Goal: Task Accomplishment & Management: Use online tool/utility

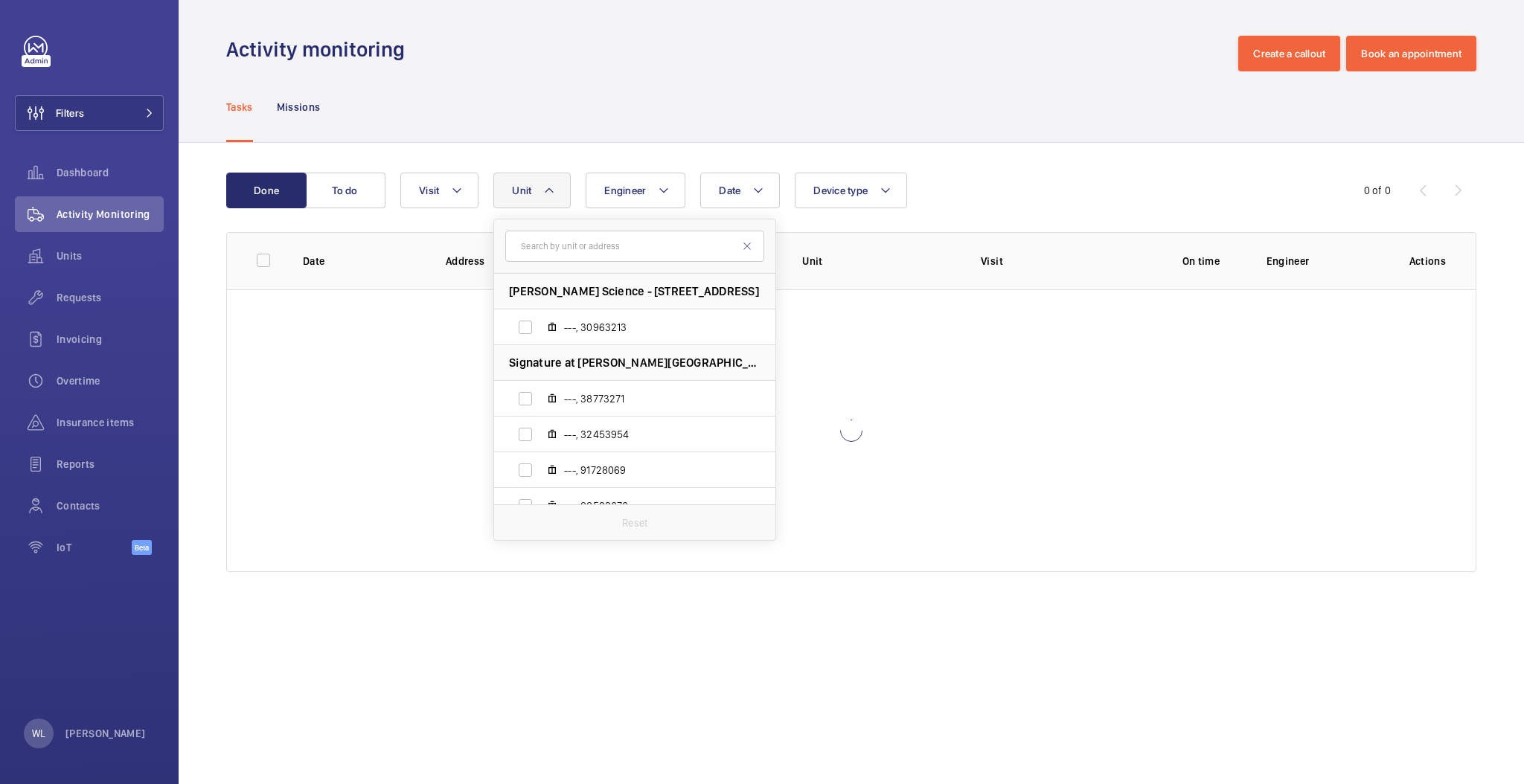
type input "148947"
drag, startPoint x: 537, startPoint y: 241, endPoint x: 412, endPoint y: 254, distance: 125.7
click at [408, 259] on wm-front-table "Done To do Date Engineer Unit [GEOGRAPHIC_DATA][DEMOGRAPHIC_DATA] - [STREET_ADD…" at bounding box center [851, 372] width 1250 height 400
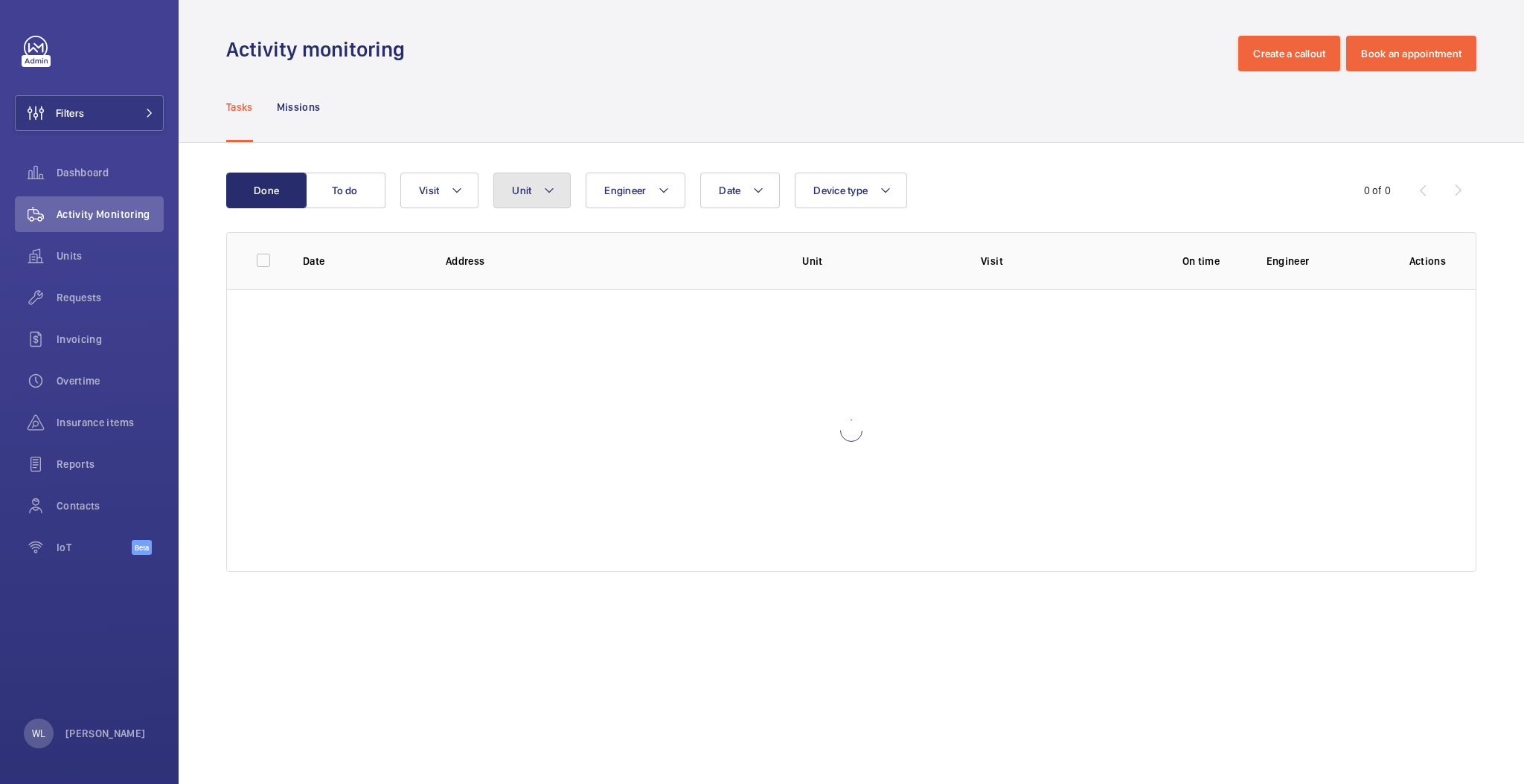
click at [513, 188] on span "Unit" at bounding box center [521, 190] width 19 height 12
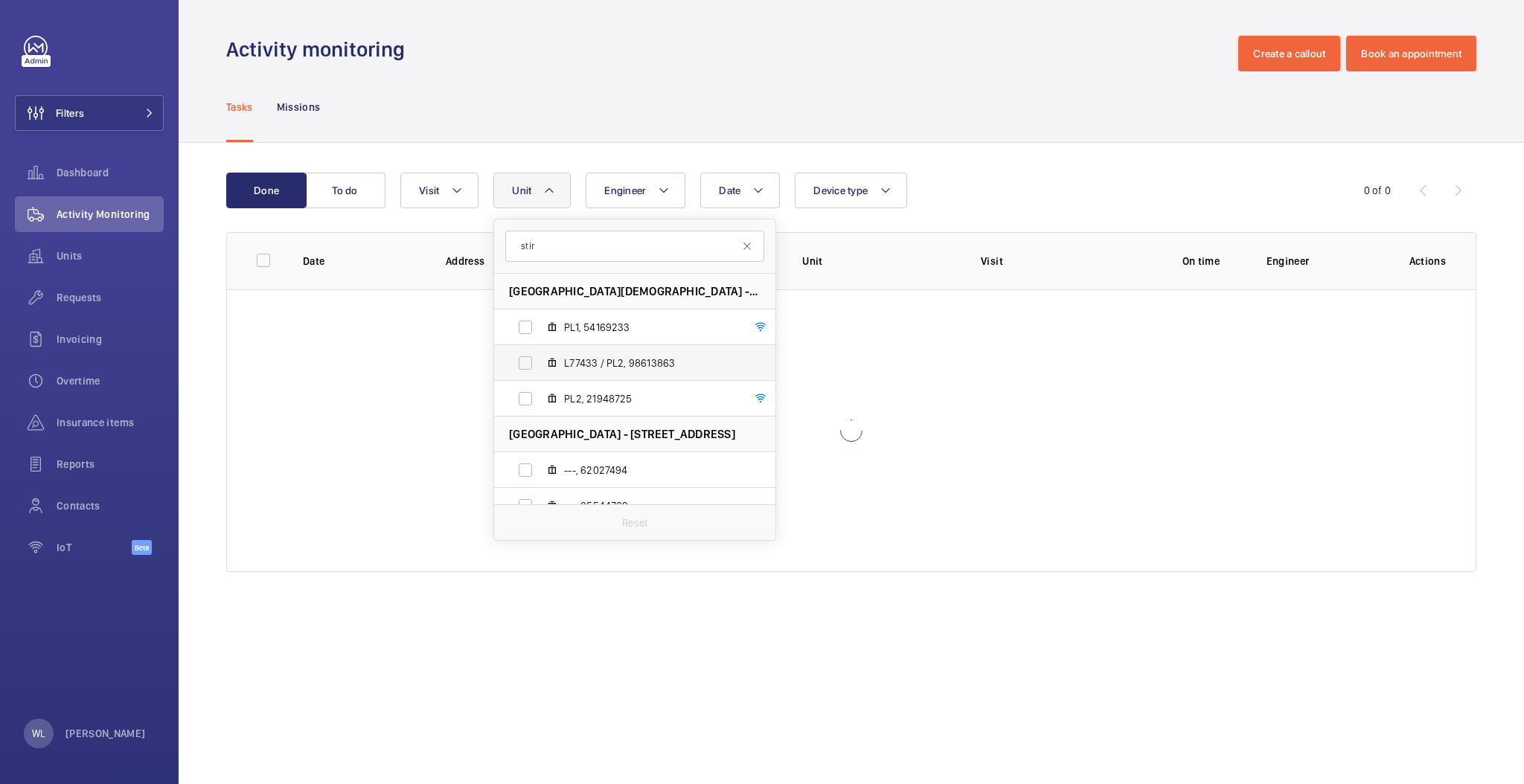
type input "stir"
click at [651, 366] on span "L77433 / PL2, 98613863" at bounding box center [649, 362] width 172 height 15
click at [540, 366] on input "L77433 / PL2, 98613863" at bounding box center [525, 362] width 30 height 30
checkbox input "true"
click at [631, 333] on span "PL1, 54169233" at bounding box center [649, 327] width 172 height 15
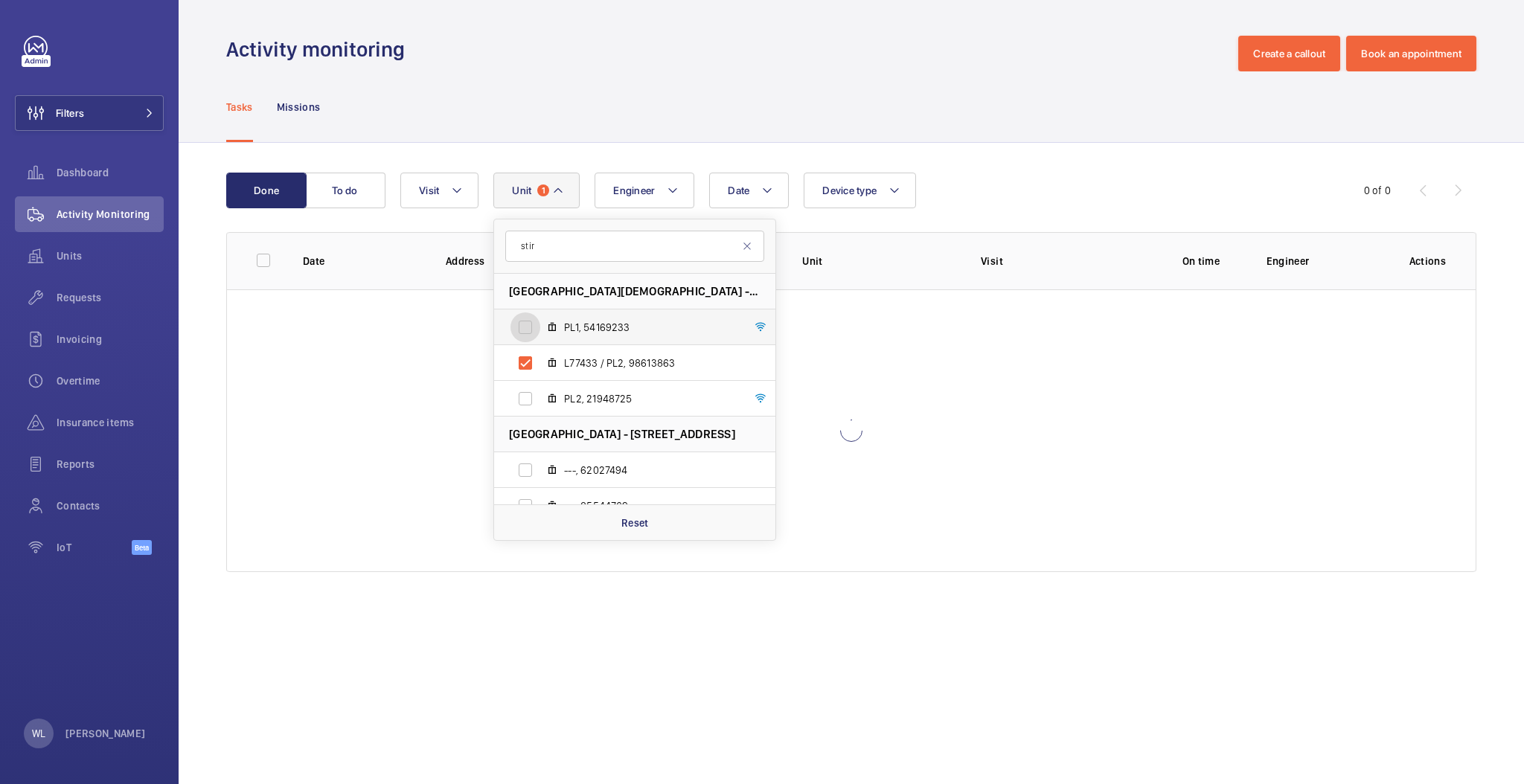
click at [540, 333] on input "PL1, 54169233" at bounding box center [525, 327] width 30 height 30
checkbox input "true"
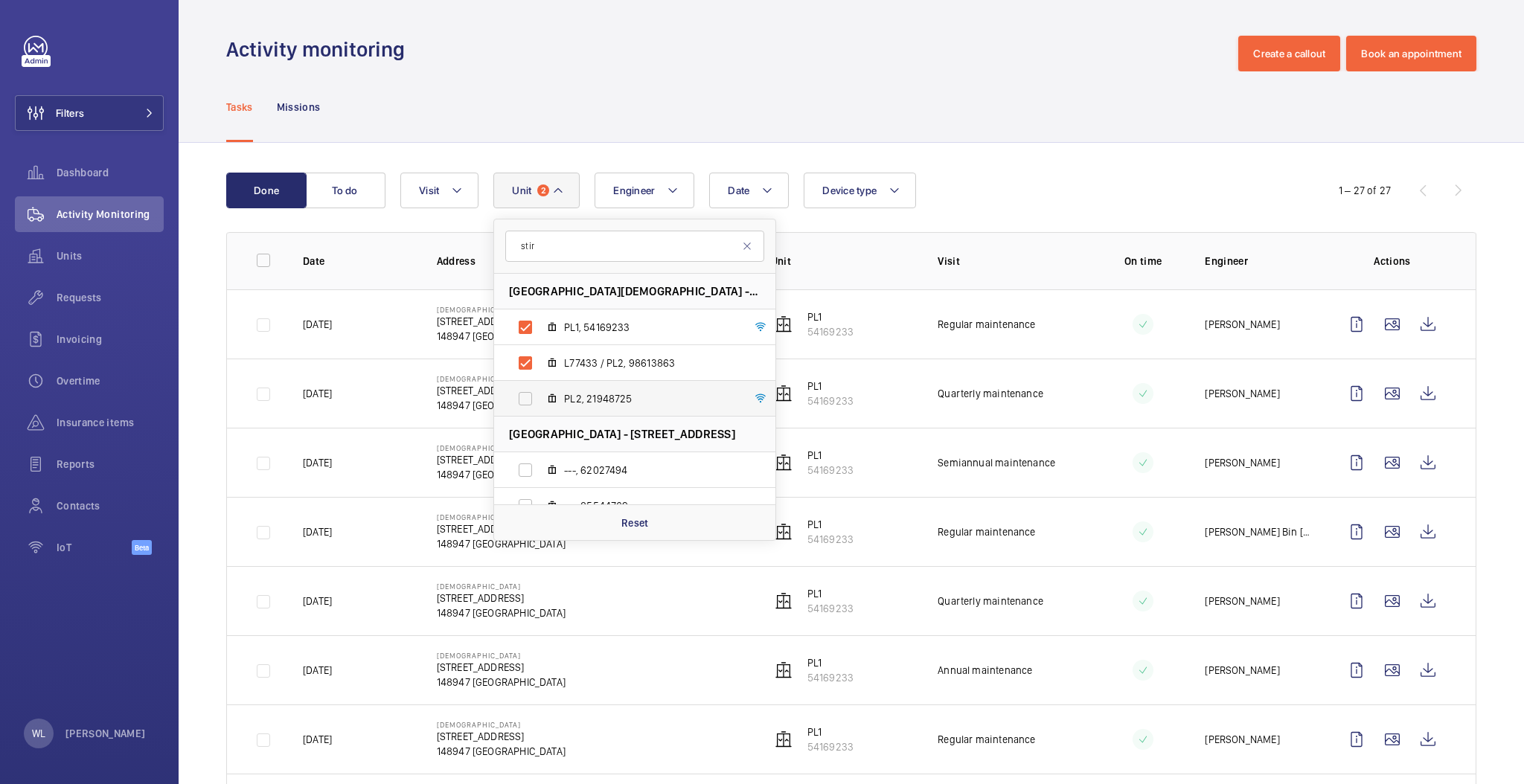
click at [509, 392] on label "PL2, 21948725" at bounding box center [622, 398] width 258 height 36
click at [510, 392] on input "PL2, 21948725" at bounding box center [525, 398] width 30 height 30
checkbox input "true"
click at [1086, 390] on td at bounding box center [1131, 393] width 100 height 69
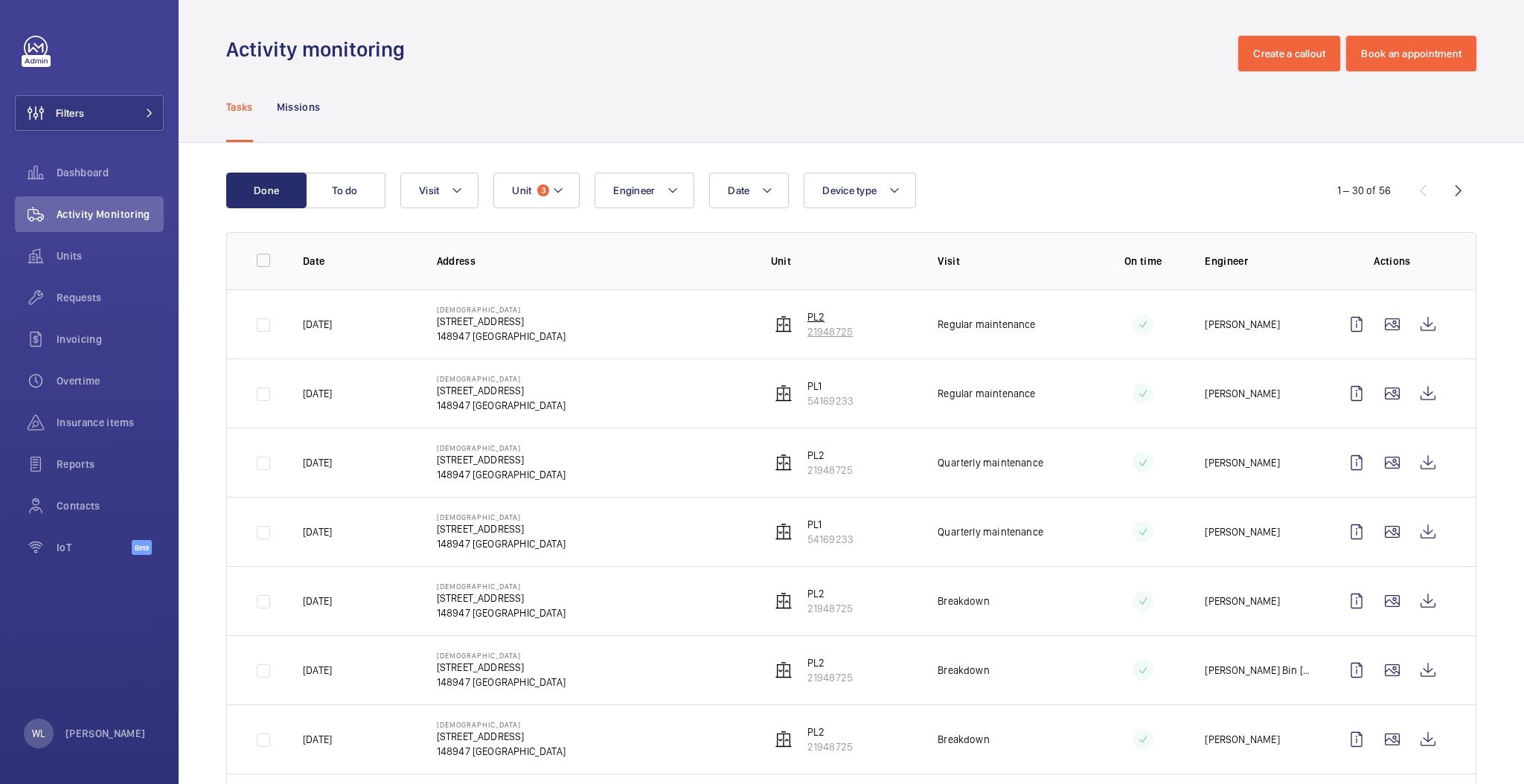
click at [811, 311] on p "PL2" at bounding box center [830, 317] width 46 height 15
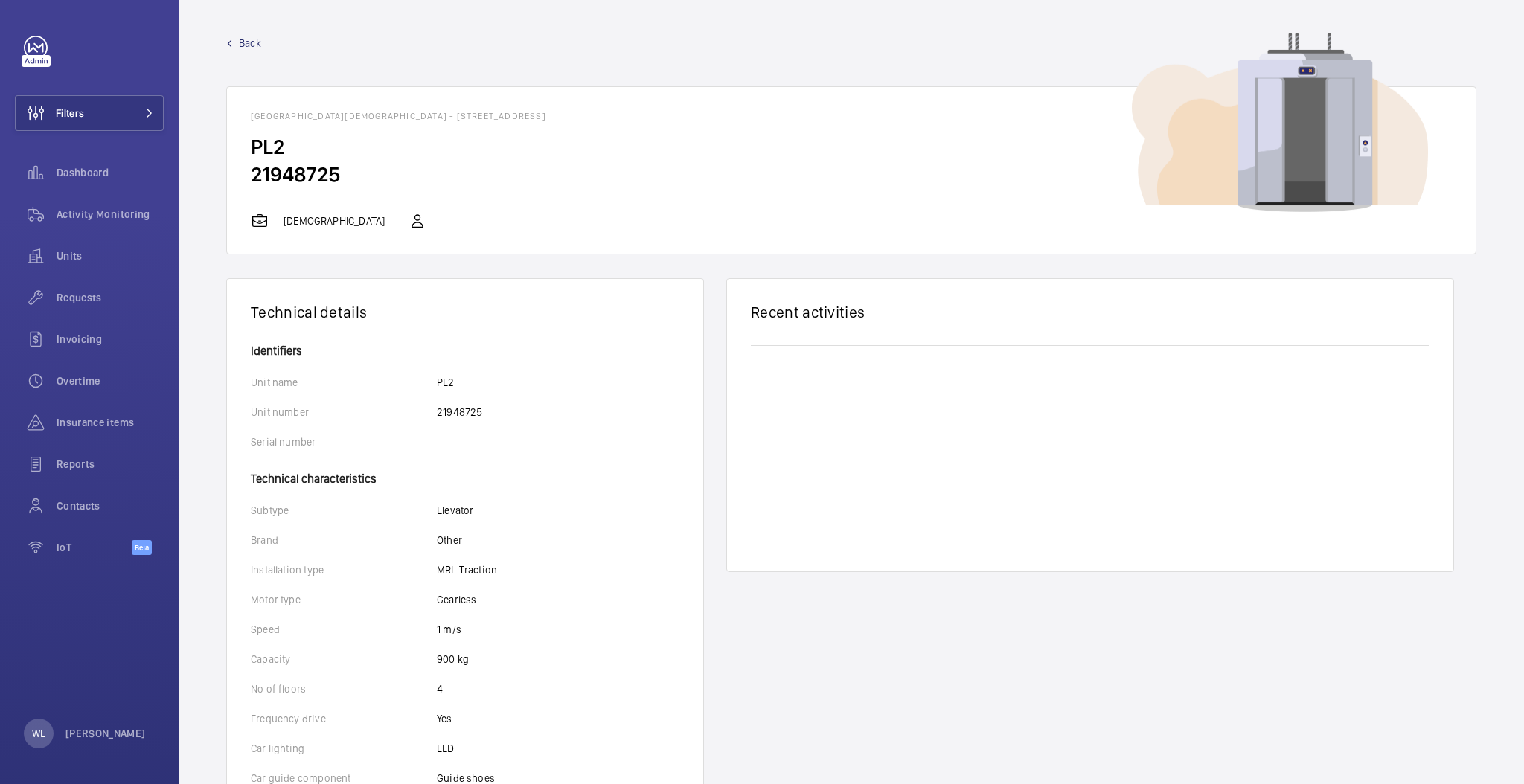
click at [261, 221] on mat-icon at bounding box center [260, 221] width 18 height 18
click at [332, 208] on wm-front-card-body "PL2 21948725" at bounding box center [851, 172] width 1248 height 79
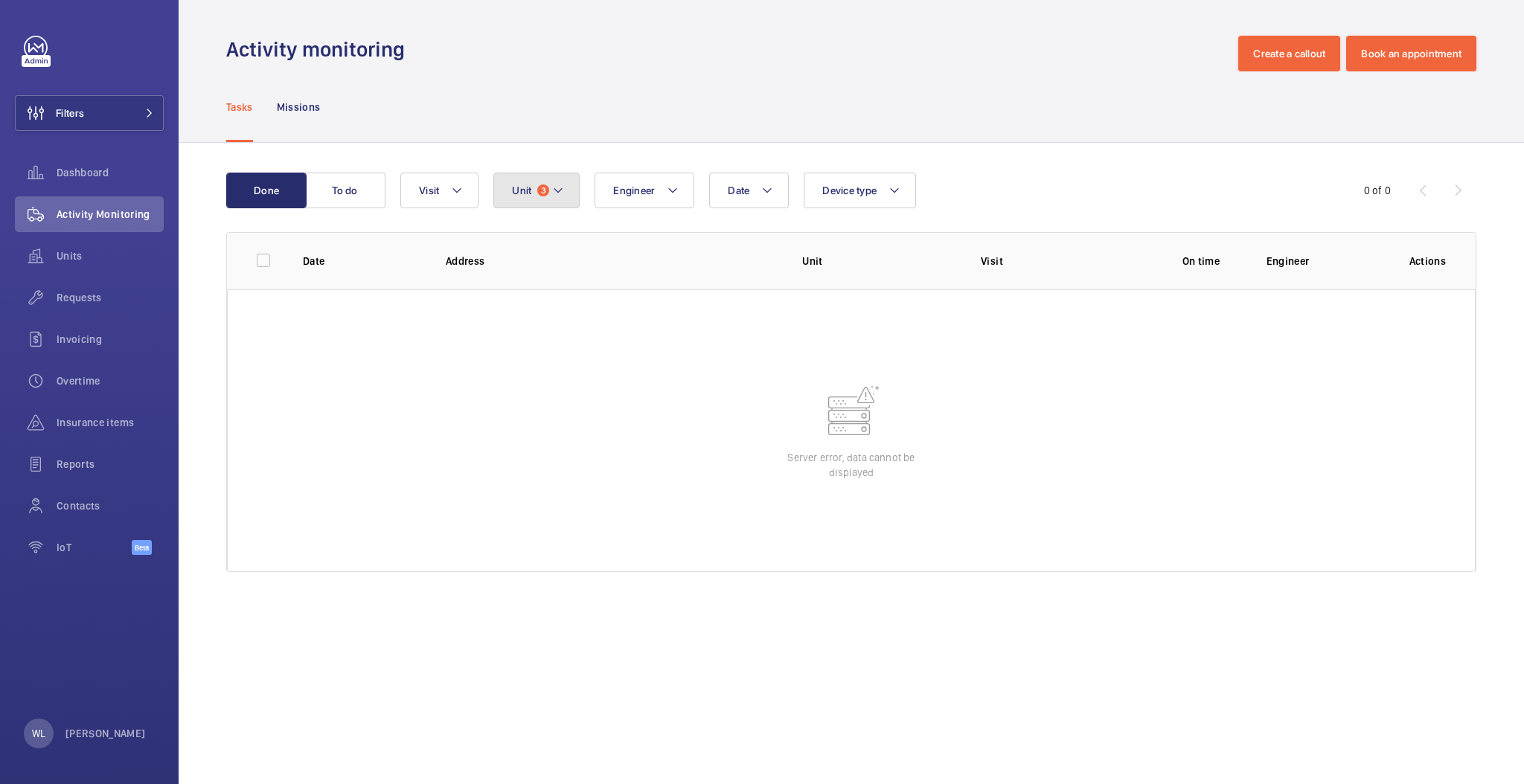
click at [544, 198] on button "Unit 3" at bounding box center [536, 189] width 87 height 36
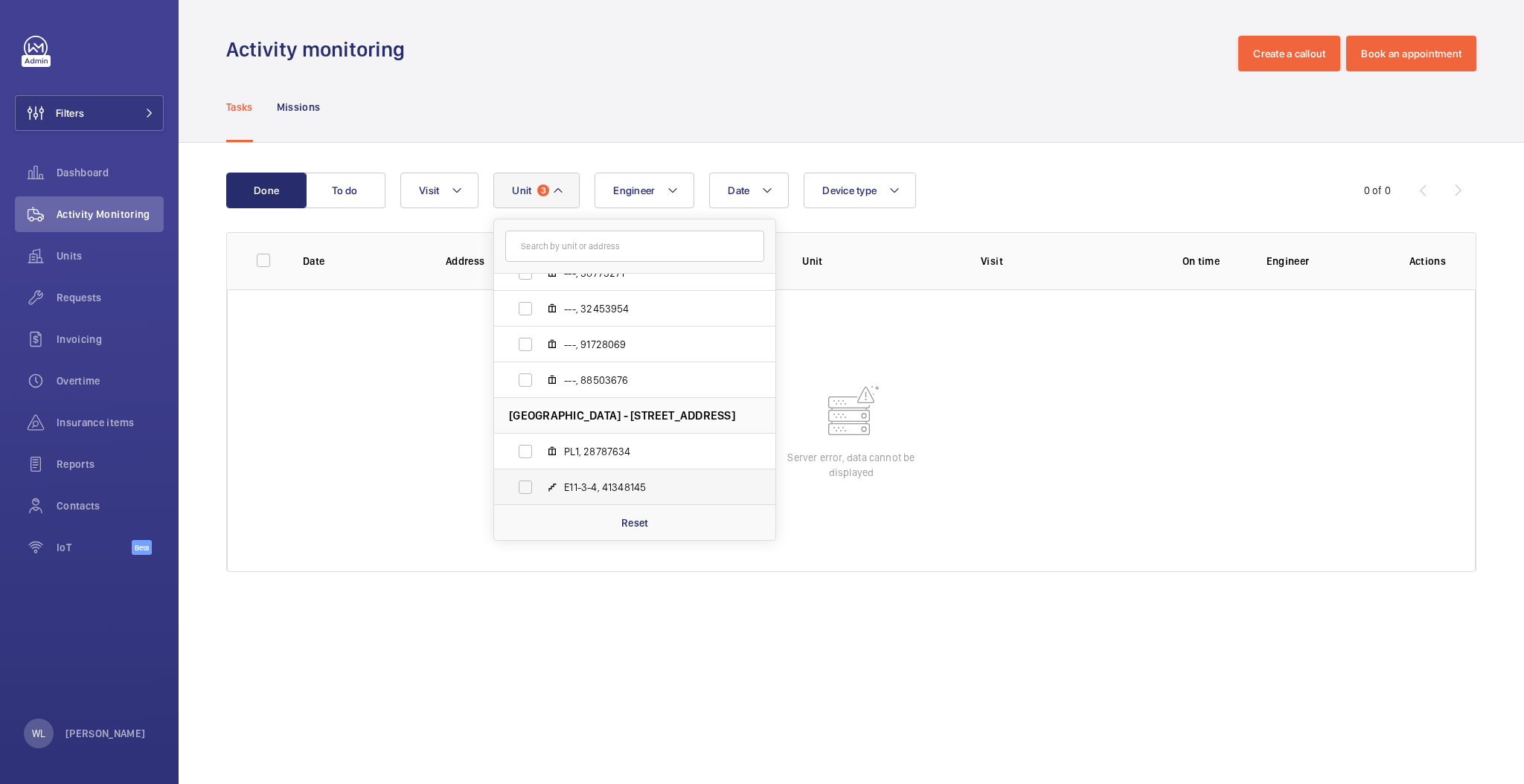
scroll to position [233, 0]
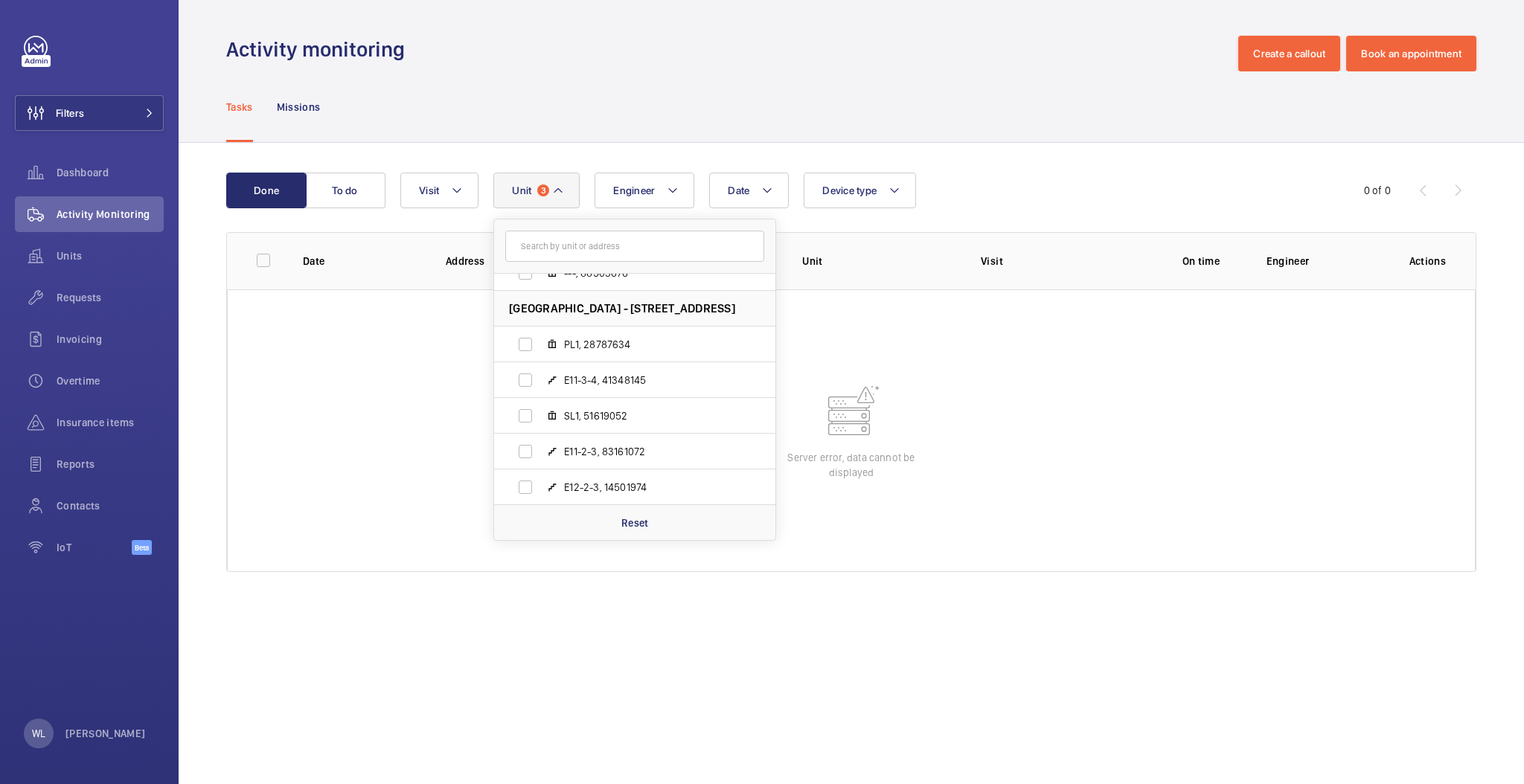
click at [997, 485] on wm-front-table-error "Server error, data cannot be displayed" at bounding box center [851, 431] width 1248 height 282
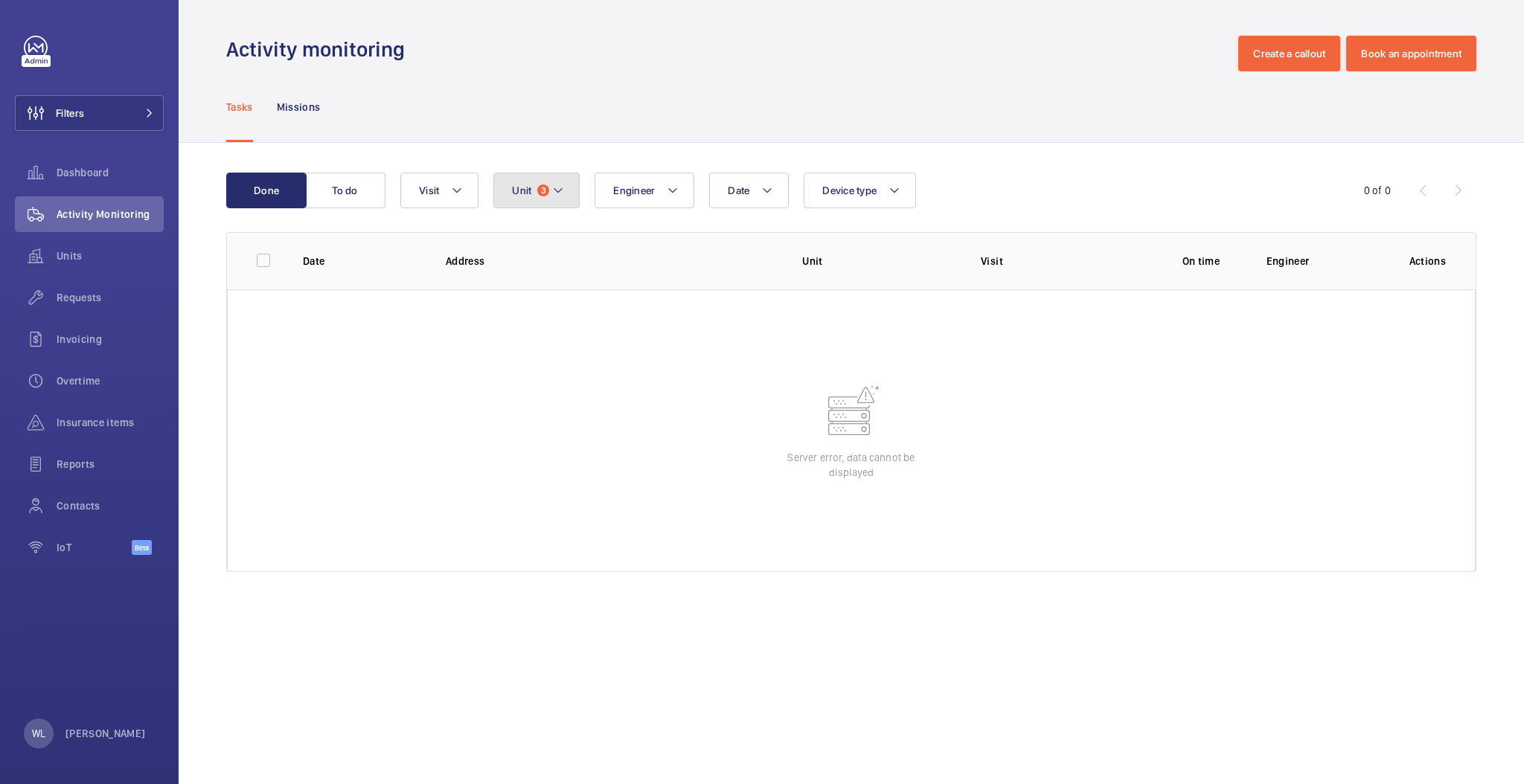
drag, startPoint x: 550, startPoint y: 199, endPoint x: 555, endPoint y: 213, distance: 14.9
click at [550, 199] on button "Unit 3" at bounding box center [536, 189] width 87 height 36
type input "`"
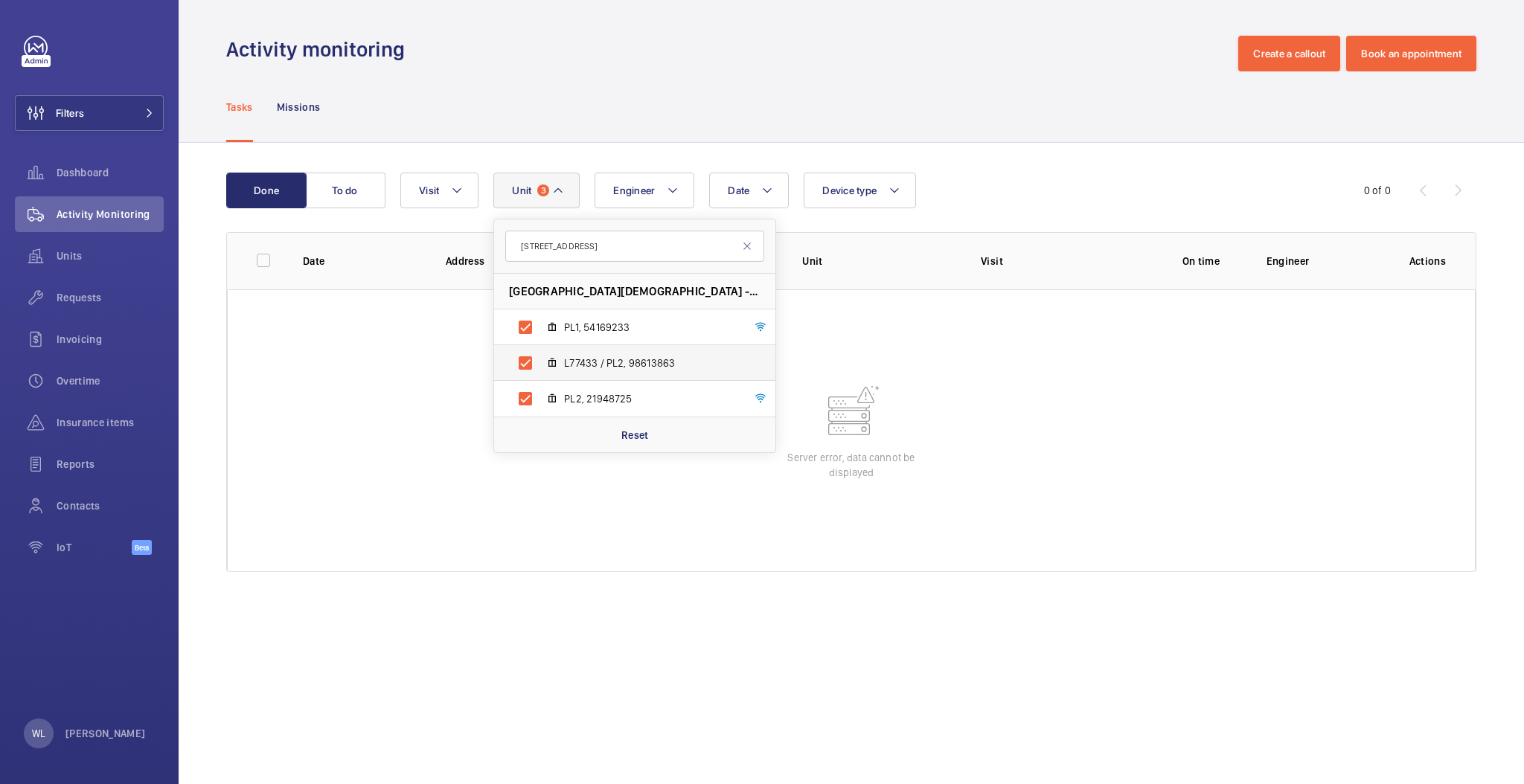
type input "[STREET_ADDRESS]"
click at [528, 367] on label "L77433 / PL2, 98613863" at bounding box center [622, 362] width 258 height 36
click at [528, 367] on input "L77433 / PL2, 98613863" at bounding box center [525, 362] width 30 height 30
checkbox input "false"
click at [865, 509] on wm-front-table-error "Server error, data cannot be displayed" at bounding box center [851, 431] width 1248 height 282
